Goal: Information Seeking & Learning: Learn about a topic

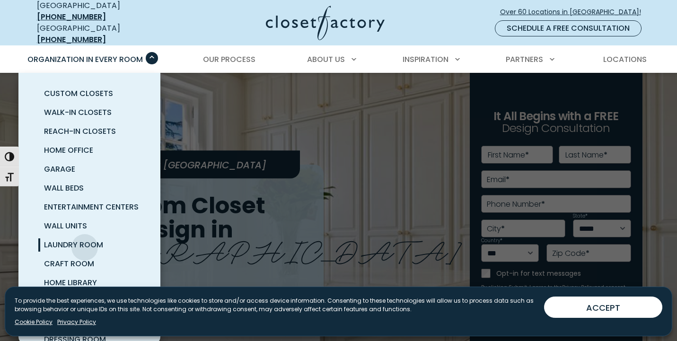
click at [85, 240] on span "Laundry Room" at bounding box center [73, 244] width 59 height 11
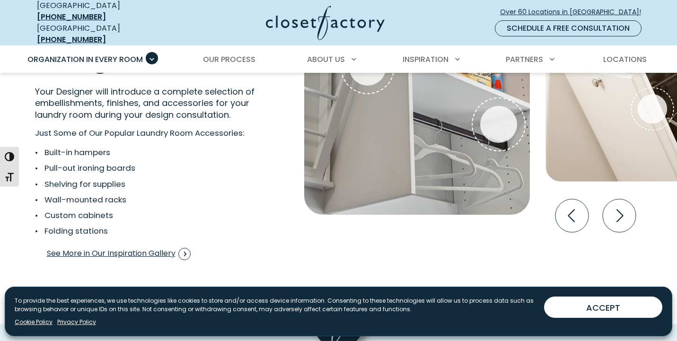
scroll to position [1812, 0]
click at [144, 248] on span "See More in Our Inspiration Gallery" at bounding box center [119, 254] width 144 height 12
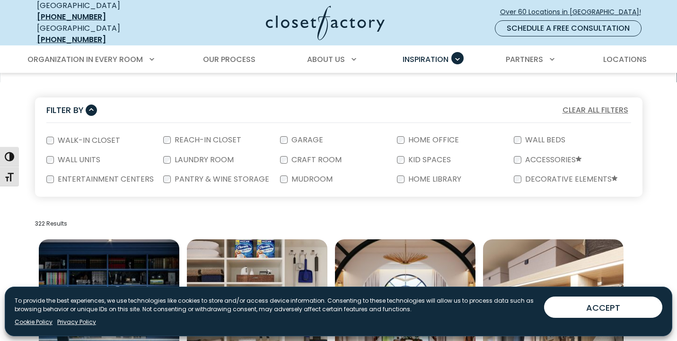
scroll to position [164, 0]
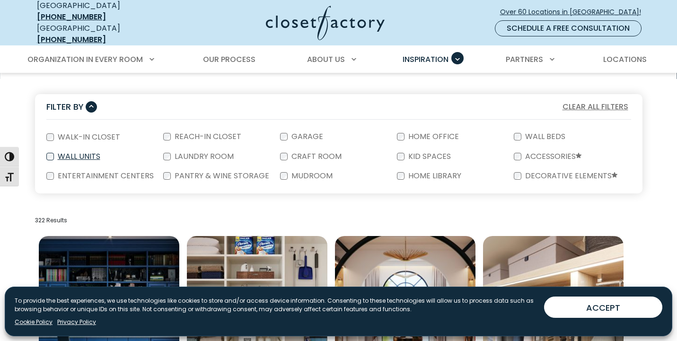
click at [160, 155] on div "Wall Units" at bounding box center [104, 156] width 117 height 19
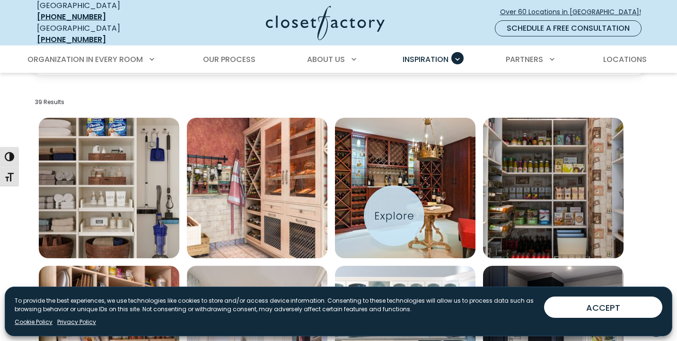
scroll to position [281, 0]
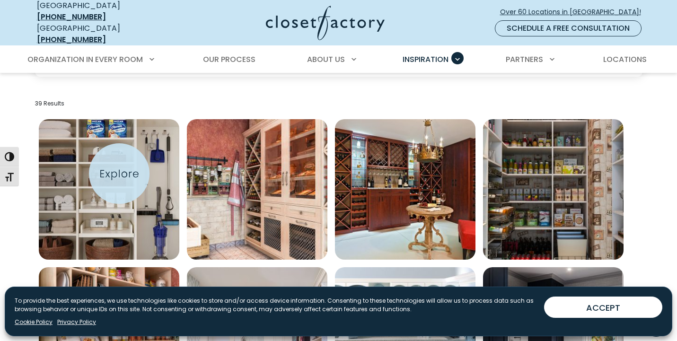
click at [119, 174] on img "Open inspiration gallery to preview enlarged image" at bounding box center [109, 189] width 141 height 141
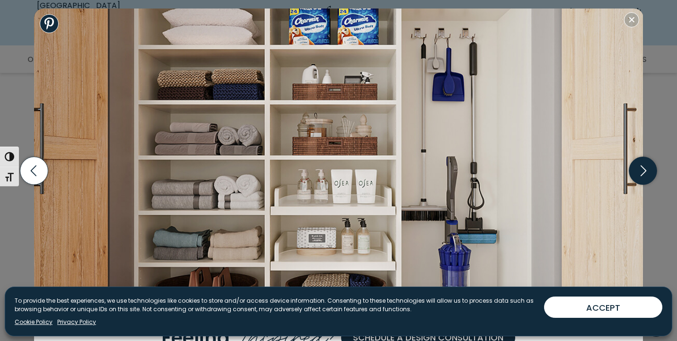
click at [647, 170] on icon "button" at bounding box center [643, 171] width 28 height 28
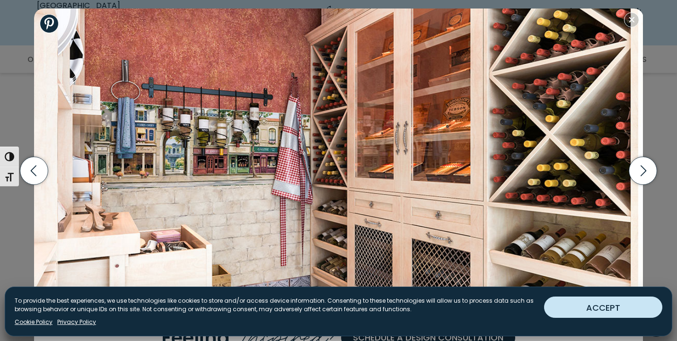
click at [646, 315] on button "ACCEPT" at bounding box center [603, 307] width 118 height 21
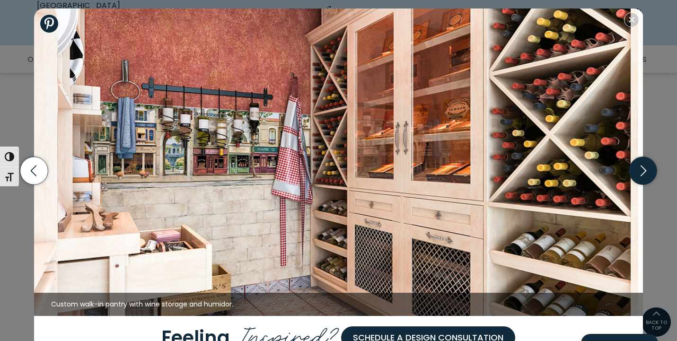
click at [647, 172] on icon "button" at bounding box center [643, 171] width 28 height 28
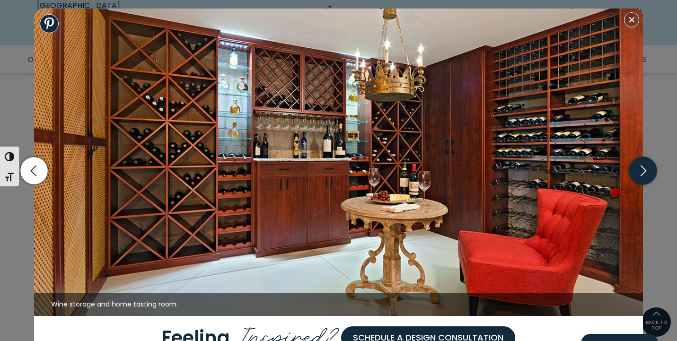
click at [647, 172] on icon "button" at bounding box center [643, 171] width 28 height 28
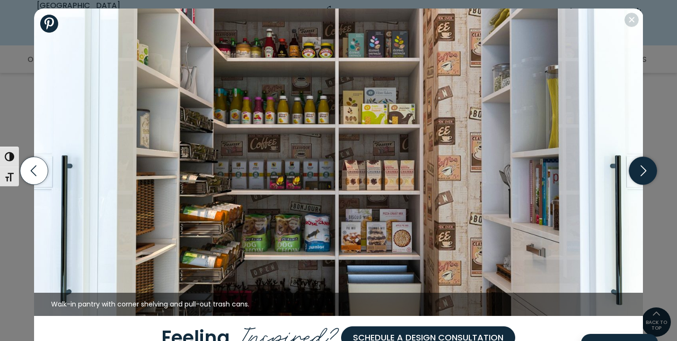
click at [646, 172] on icon "button" at bounding box center [643, 171] width 28 height 28
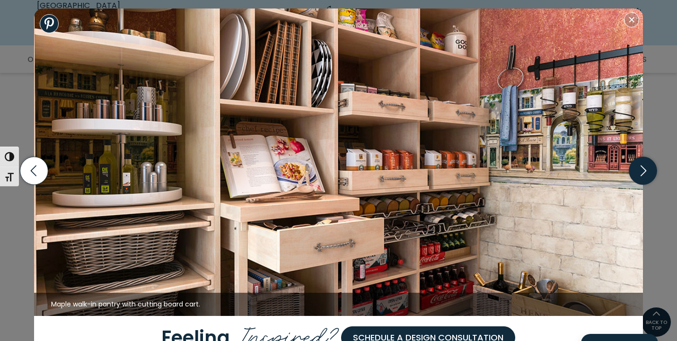
click at [646, 172] on icon "button" at bounding box center [643, 171] width 28 height 28
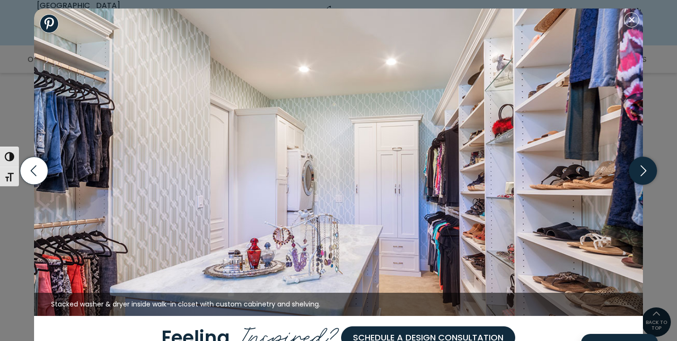
click at [646, 172] on icon "button" at bounding box center [643, 171] width 28 height 28
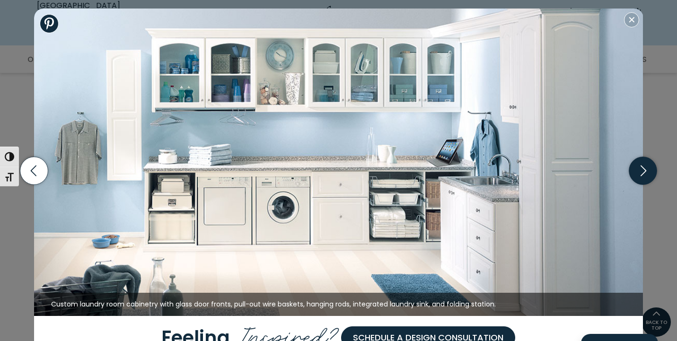
click at [646, 172] on icon "button" at bounding box center [643, 171] width 28 height 28
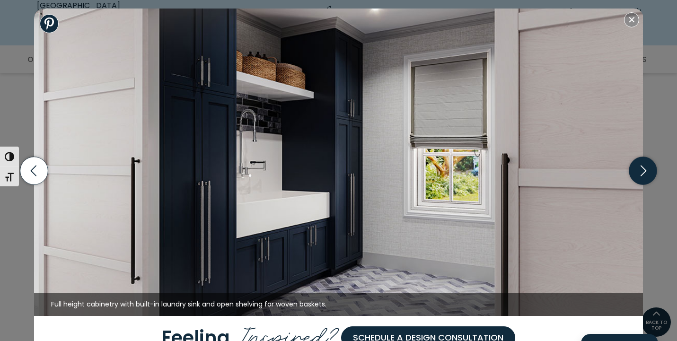
click at [646, 172] on icon "button" at bounding box center [643, 171] width 28 height 28
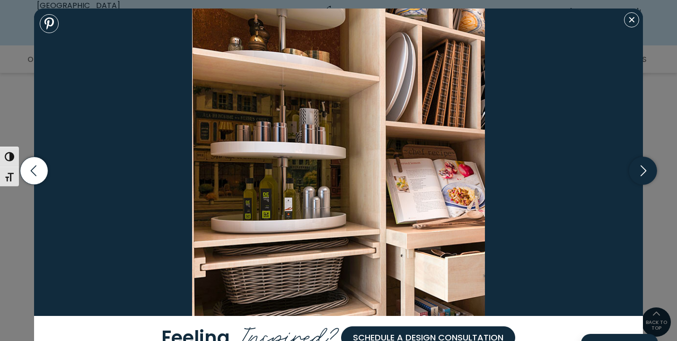
click at [646, 173] on icon "button" at bounding box center [643, 171] width 28 height 28
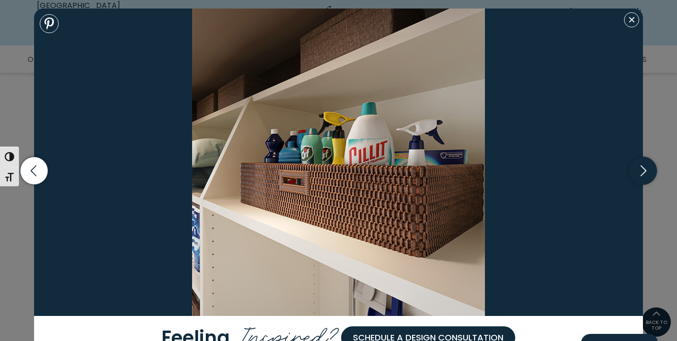
click at [646, 173] on icon "button" at bounding box center [643, 171] width 28 height 28
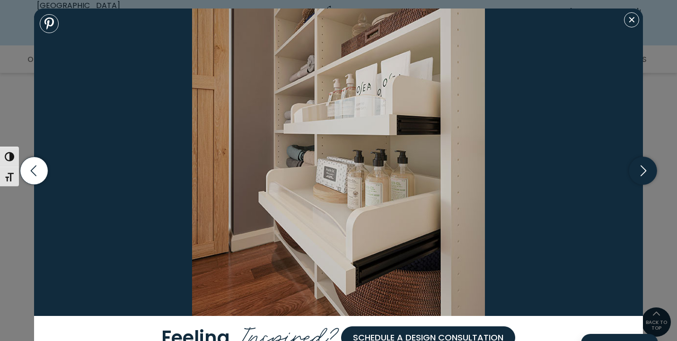
click at [645, 173] on icon "button" at bounding box center [643, 171] width 28 height 28
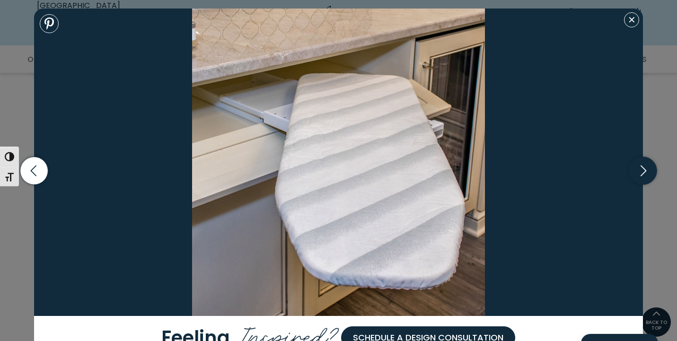
click at [645, 173] on icon "button" at bounding box center [643, 171] width 28 height 28
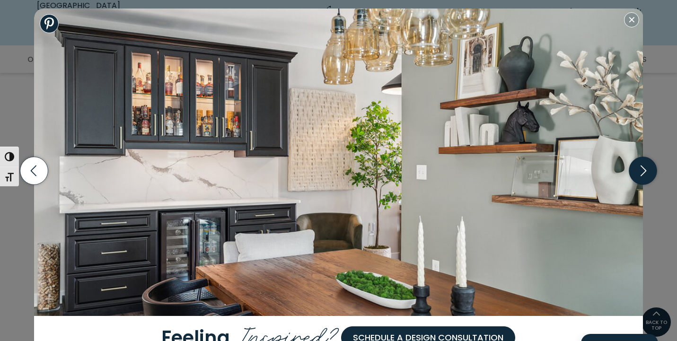
click at [645, 171] on icon "button" at bounding box center [644, 170] width 6 height 11
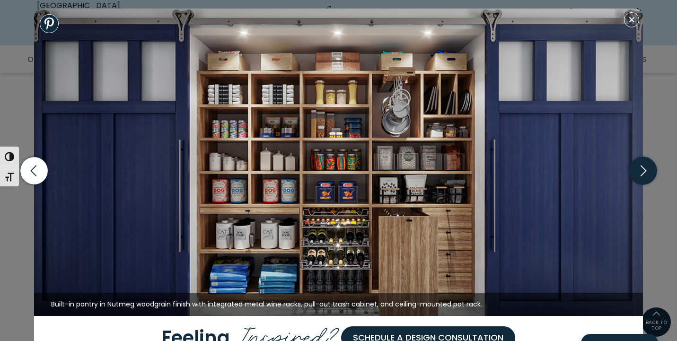
click at [645, 171] on icon "button" at bounding box center [643, 171] width 28 height 28
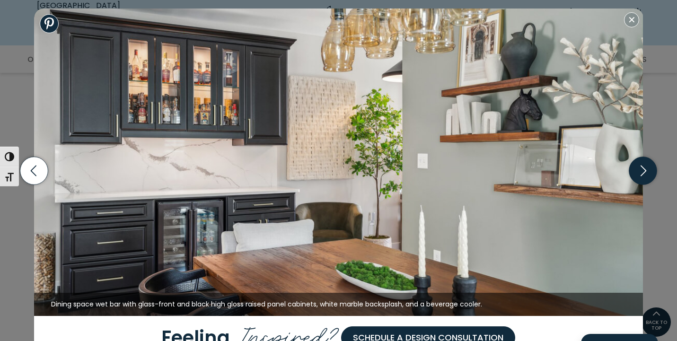
click at [644, 171] on icon "button" at bounding box center [643, 171] width 28 height 28
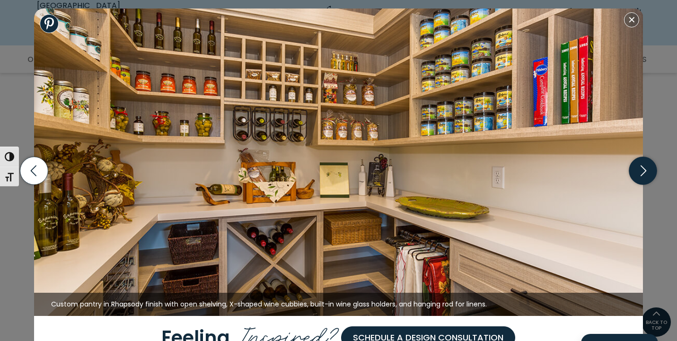
click at [645, 171] on icon "button" at bounding box center [643, 171] width 28 height 28
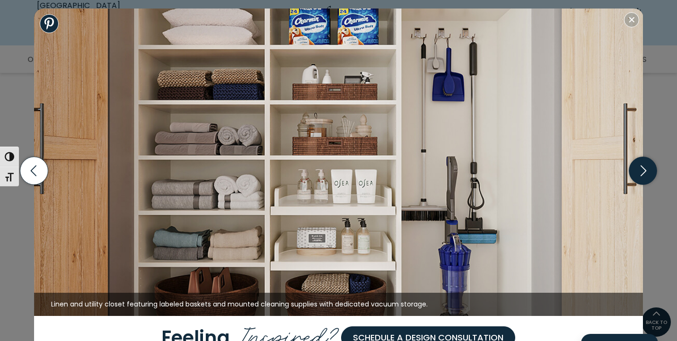
click at [643, 173] on icon "button" at bounding box center [643, 171] width 28 height 28
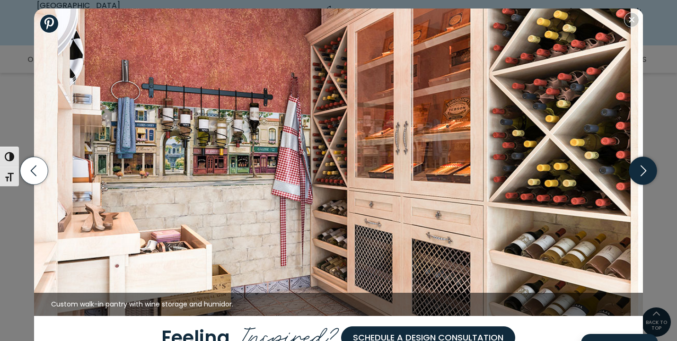
click at [642, 173] on icon "button" at bounding box center [643, 171] width 28 height 28
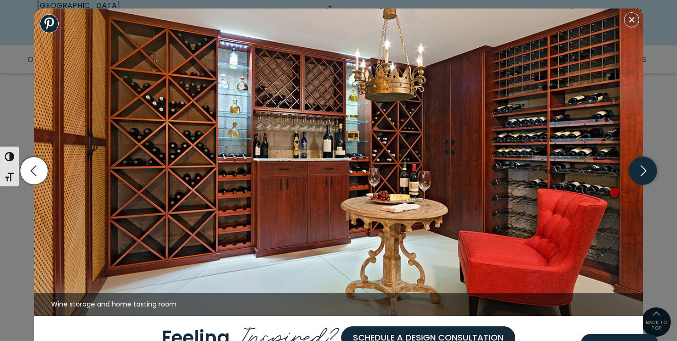
click at [642, 173] on icon "button" at bounding box center [643, 171] width 28 height 28
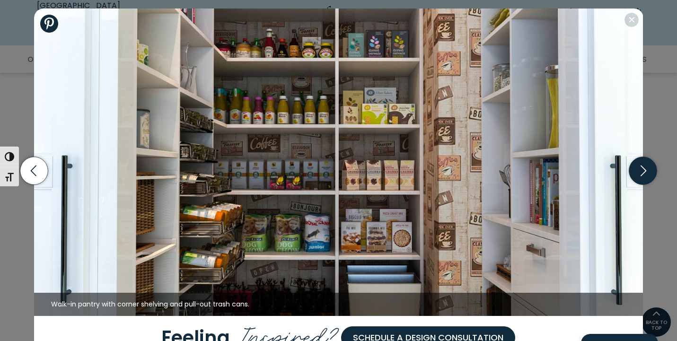
click at [642, 173] on icon "button" at bounding box center [643, 171] width 28 height 28
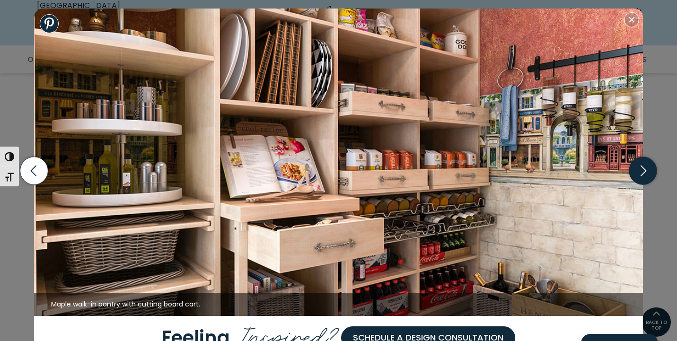
click at [641, 173] on icon "button" at bounding box center [643, 171] width 28 height 28
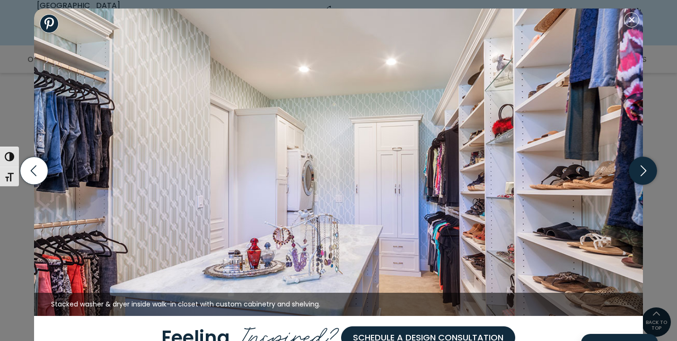
click at [641, 174] on icon "button" at bounding box center [643, 171] width 28 height 28
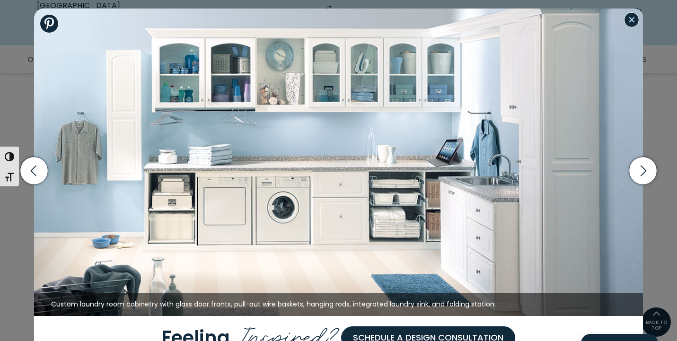
click at [632, 19] on button "Close modal" at bounding box center [631, 19] width 15 height 15
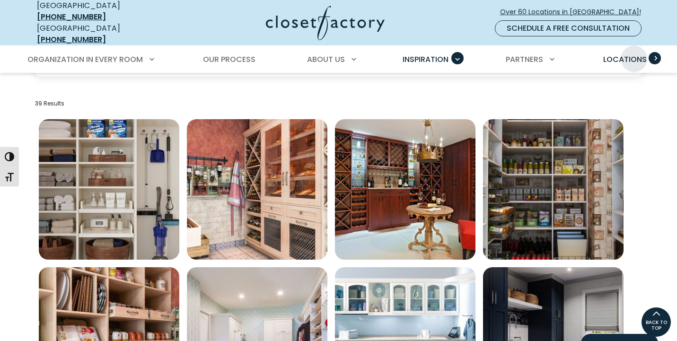
click at [634, 54] on span "Locations" at bounding box center [625, 59] width 44 height 11
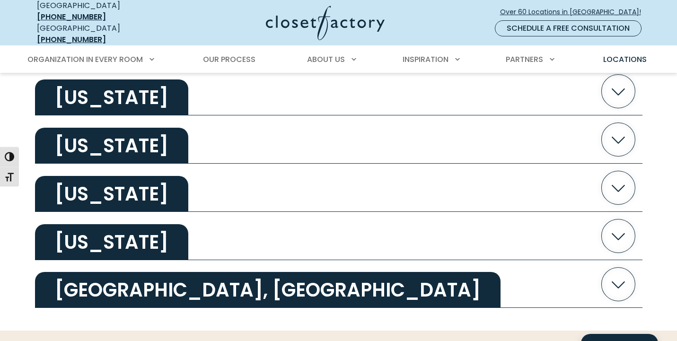
scroll to position [1870, 0]
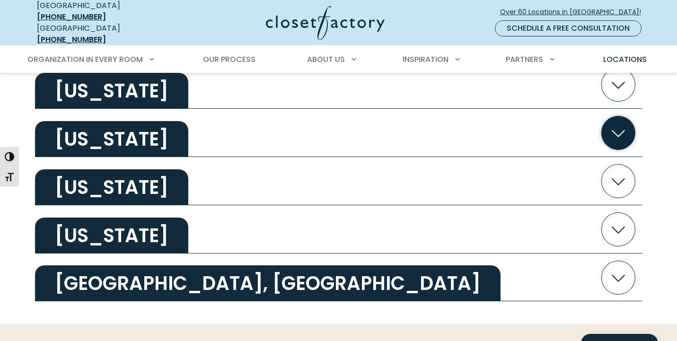
click at [627, 125] on icon "button" at bounding box center [619, 133] width 34 height 34
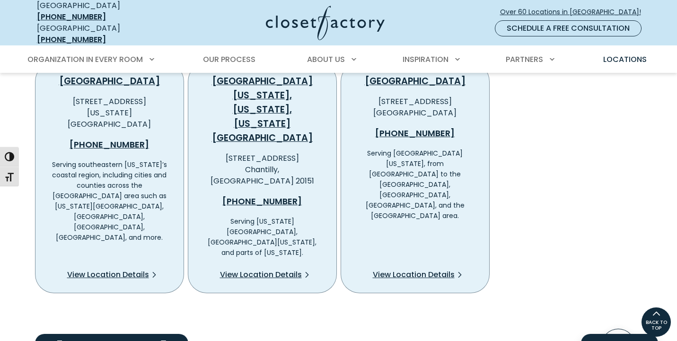
scroll to position [1964, 0]
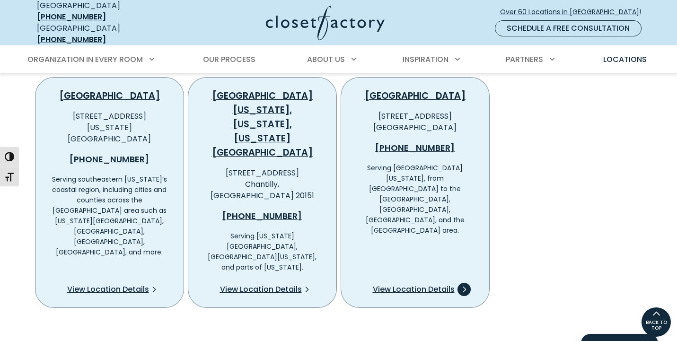
click at [407, 284] on span "View Location Details" at bounding box center [414, 289] width 82 height 11
